Goal: Task Accomplishment & Management: Use online tool/utility

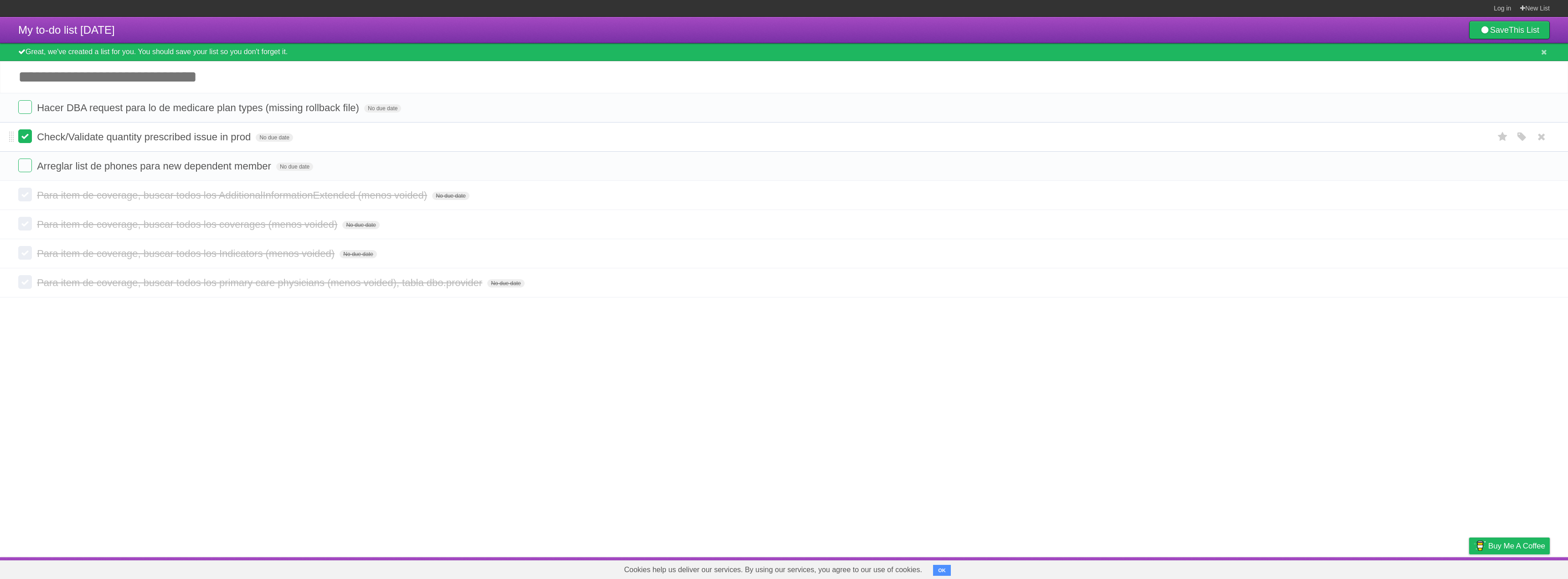
click at [24, 137] on label at bounding box center [25, 136] width 13 height 13
click at [26, 166] on label at bounding box center [25, 165] width 13 height 13
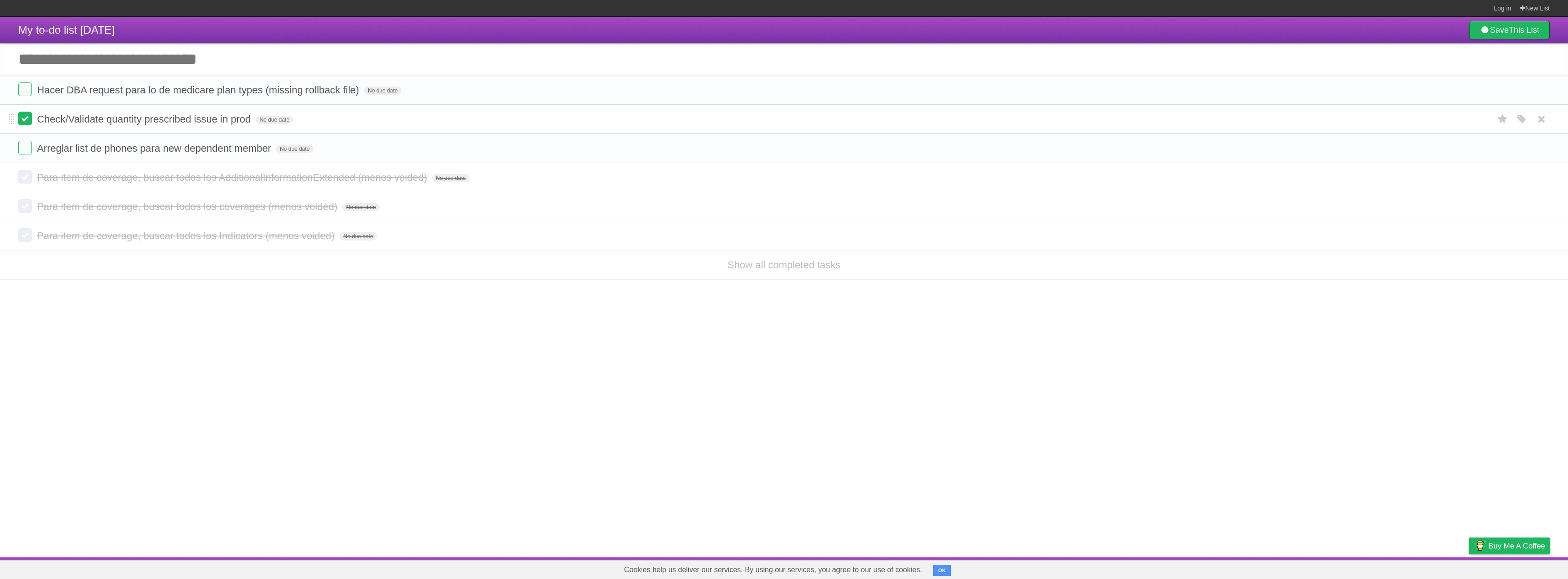
click at [24, 117] on label at bounding box center [25, 118] width 13 height 13
click at [30, 117] on label at bounding box center [25, 118] width 13 height 13
click at [24, 94] on label at bounding box center [25, 89] width 13 height 13
